Goal: Information Seeking & Learning: Compare options

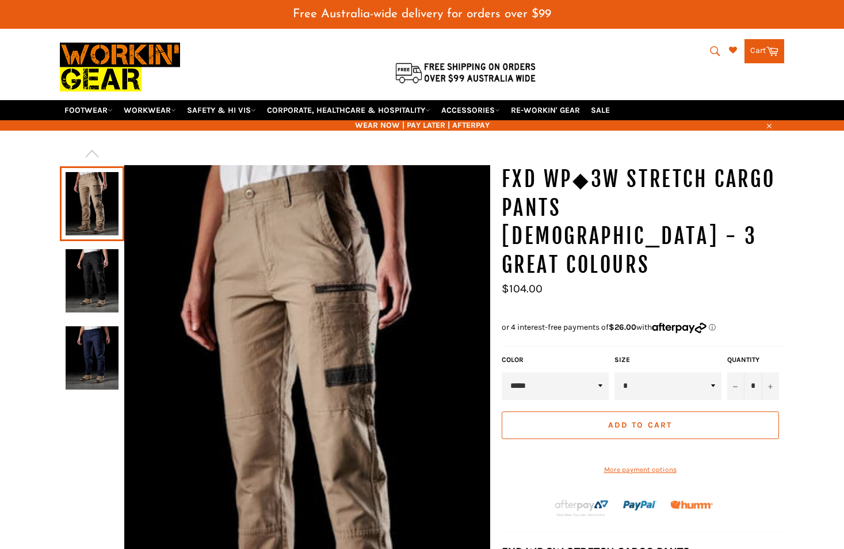
scroll to position [58, 0]
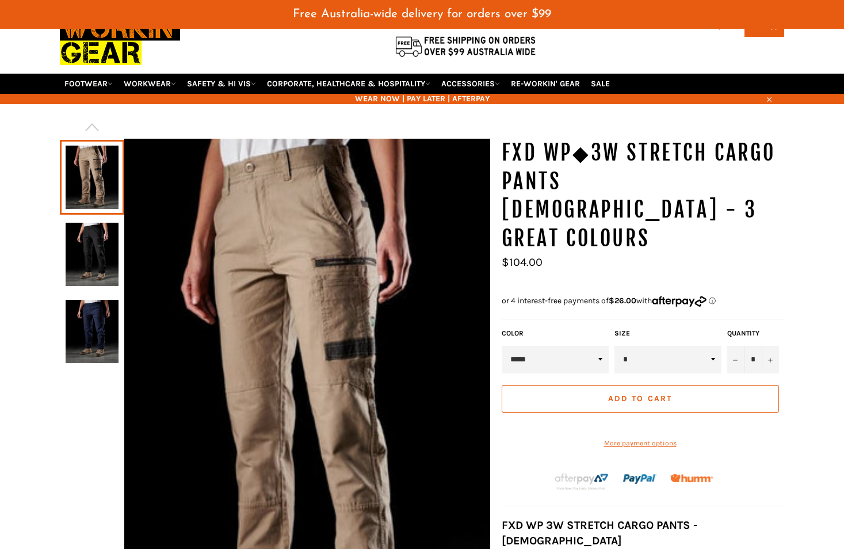
click at [98, 259] on img at bounding box center [92, 254] width 53 height 63
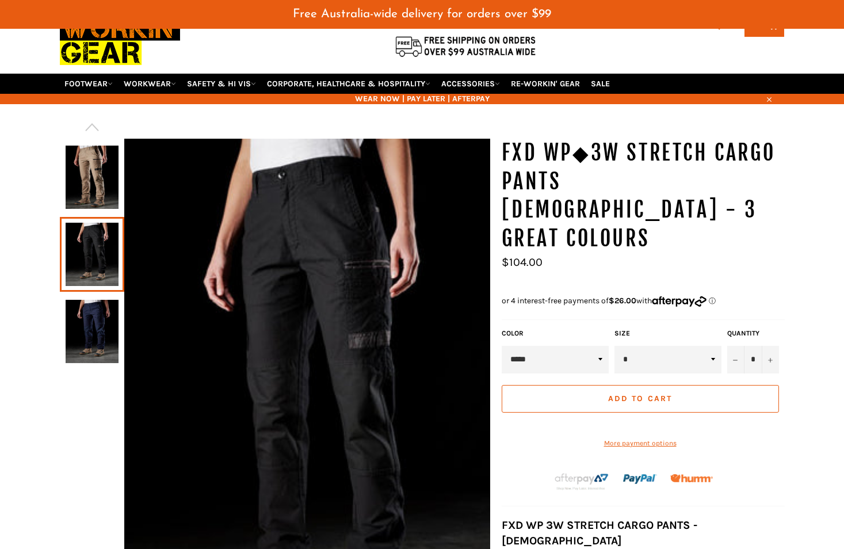
click at [94, 320] on img at bounding box center [92, 331] width 53 height 63
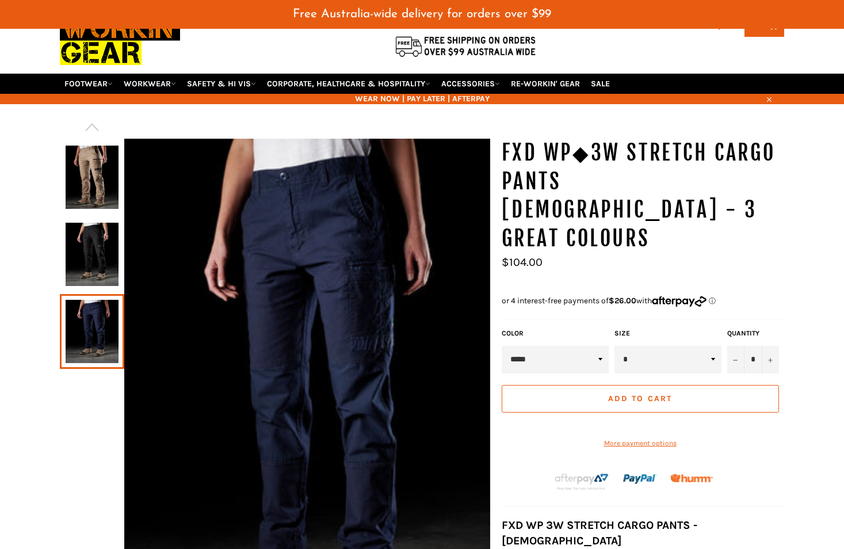
click at [94, 267] on img at bounding box center [92, 254] width 53 height 63
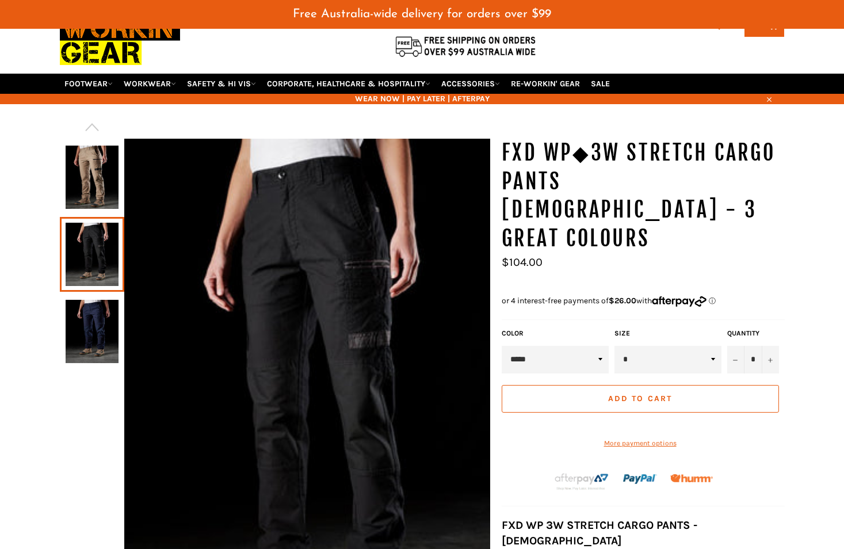
click at [99, 329] on img at bounding box center [92, 331] width 53 height 63
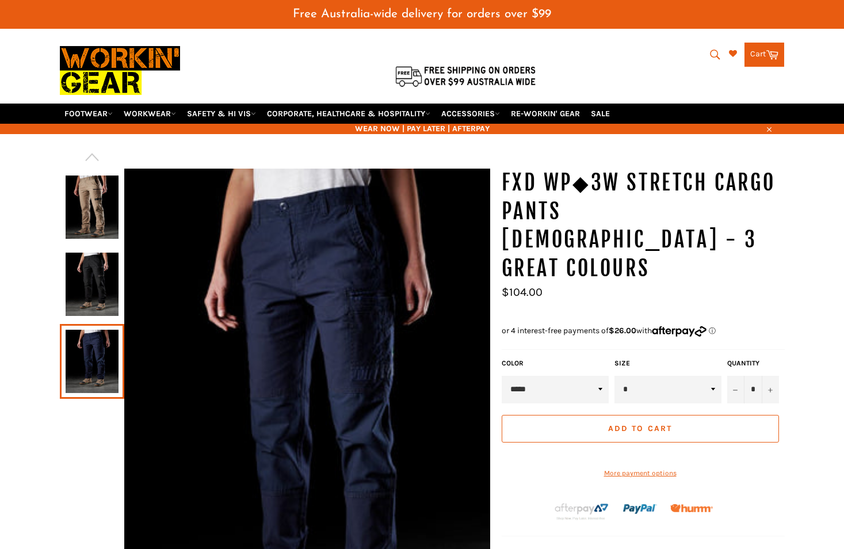
scroll to position [0, 0]
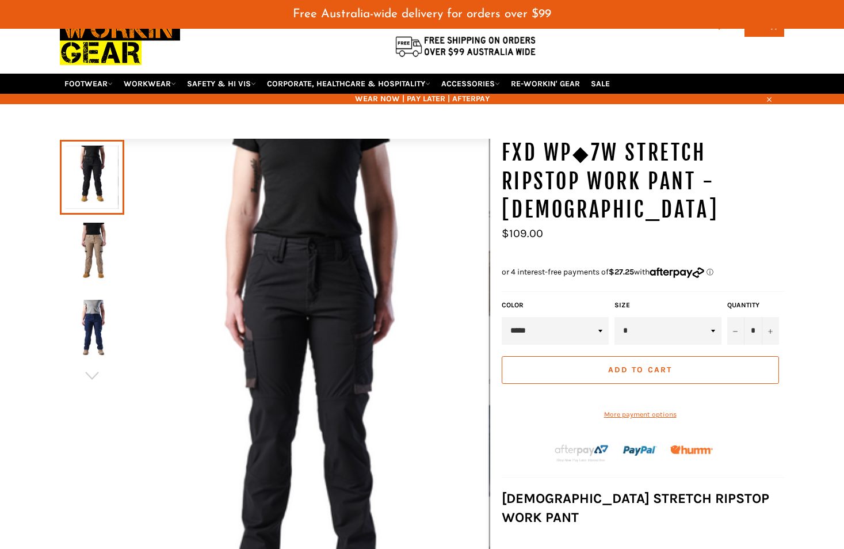
scroll to position [86, 0]
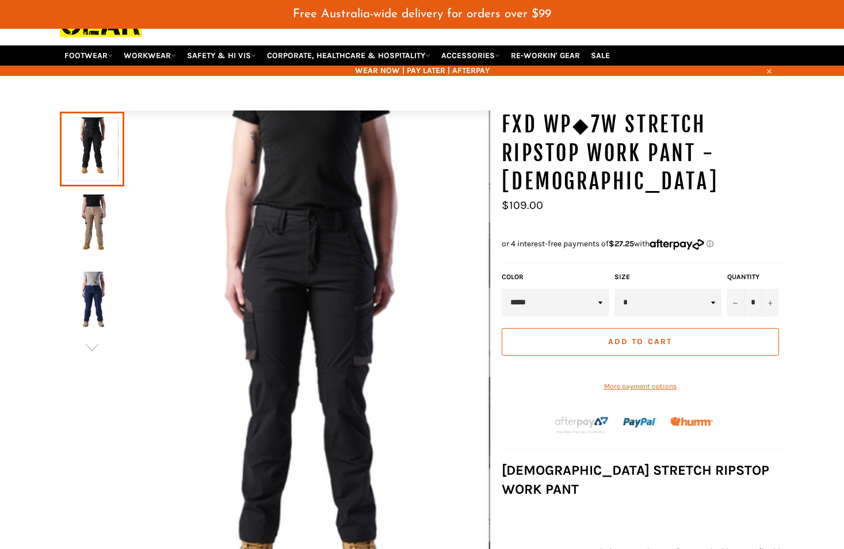
click at [89, 227] on img at bounding box center [92, 225] width 53 height 63
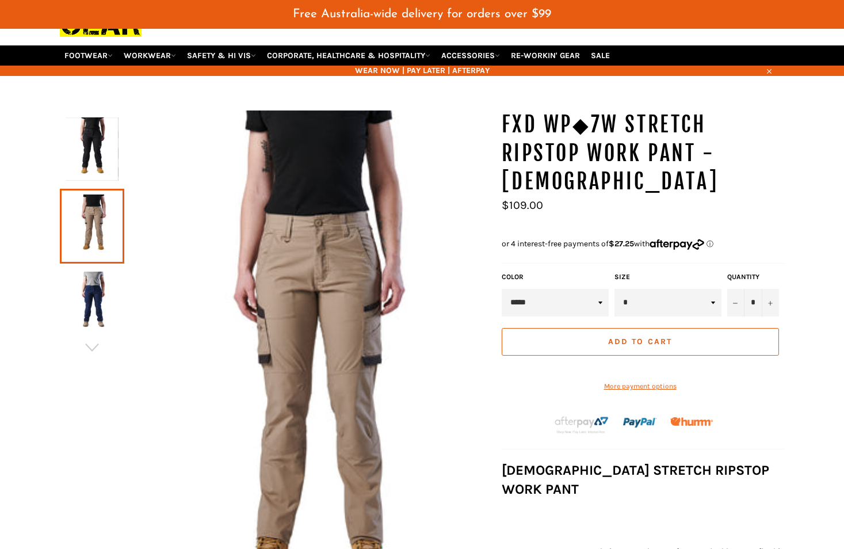
click at [99, 289] on img at bounding box center [92, 302] width 53 height 63
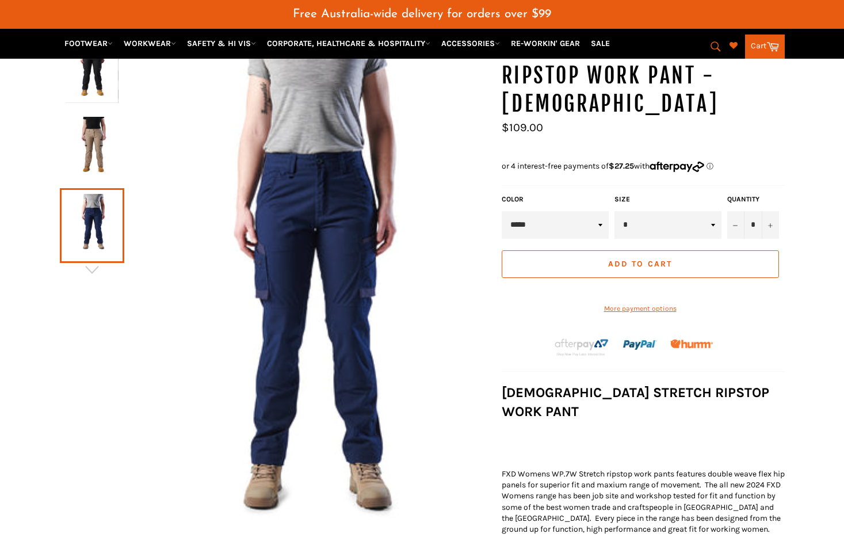
scroll to position [143, 0]
